Goal: Check status: Check status

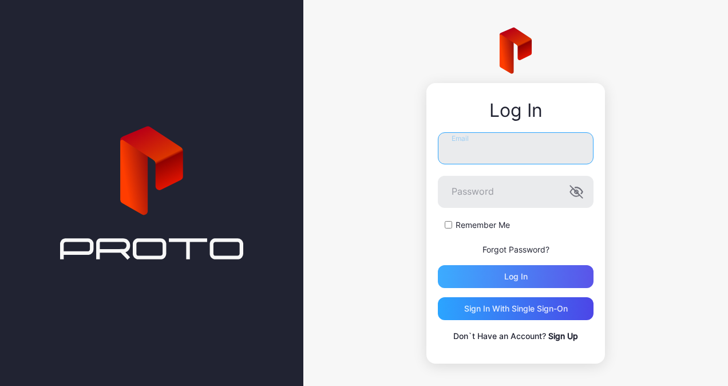
type input "**********"
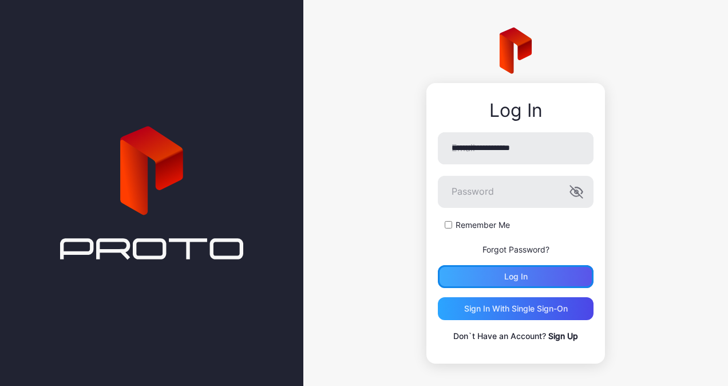
click at [506, 268] on div "Log in" at bounding box center [516, 276] width 156 height 23
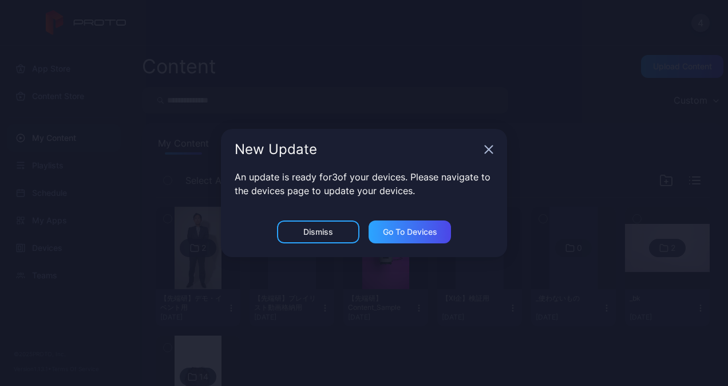
click at [491, 153] on icon "button" at bounding box center [489, 149] width 9 height 9
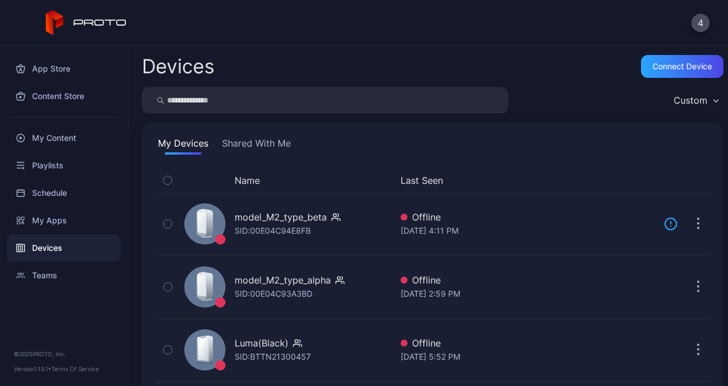
click at [53, 239] on div "Devices" at bounding box center [64, 247] width 114 height 27
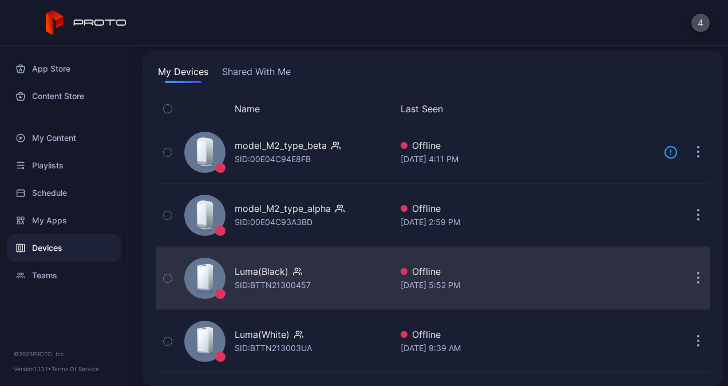
scroll to position [80, 0]
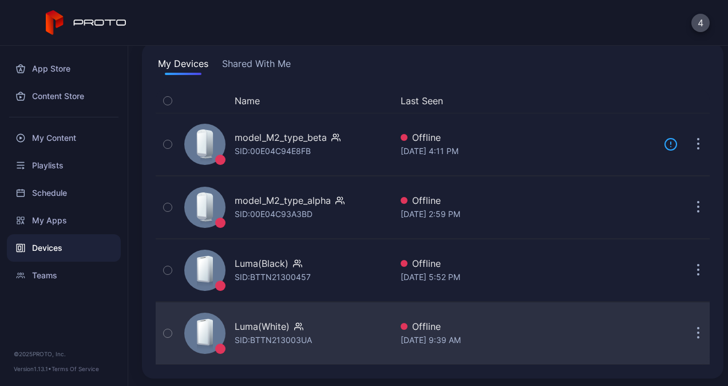
click at [311, 331] on div "Luma(White)" at bounding box center [273, 327] width 77 height 14
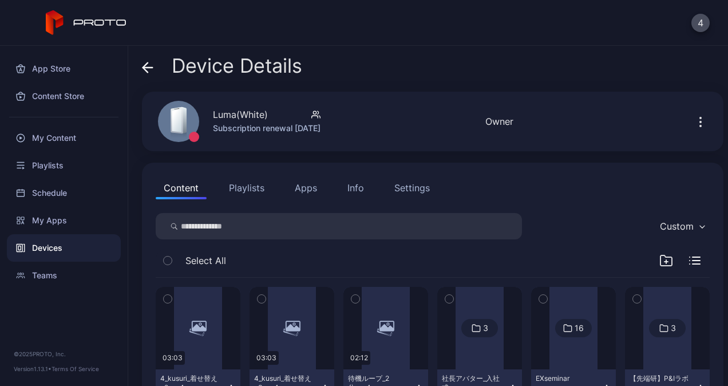
click at [150, 70] on icon at bounding box center [147, 67] width 11 height 11
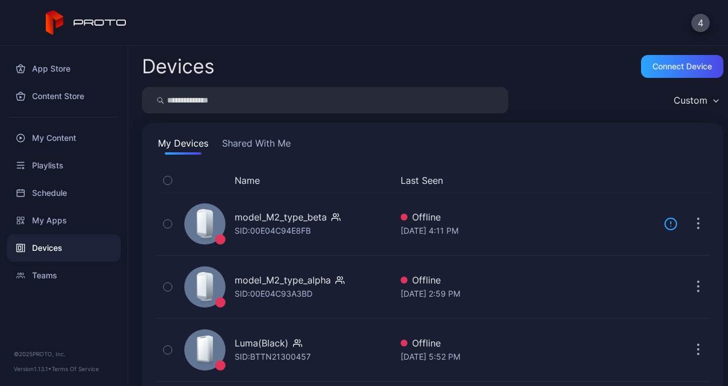
scroll to position [80, 0]
